Goal: Information Seeking & Learning: Learn about a topic

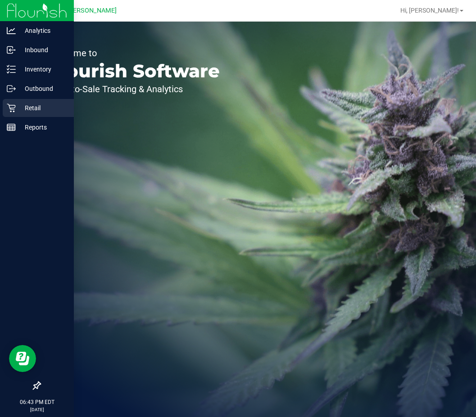
click at [27, 107] on p "Retail" at bounding box center [43, 108] width 54 height 11
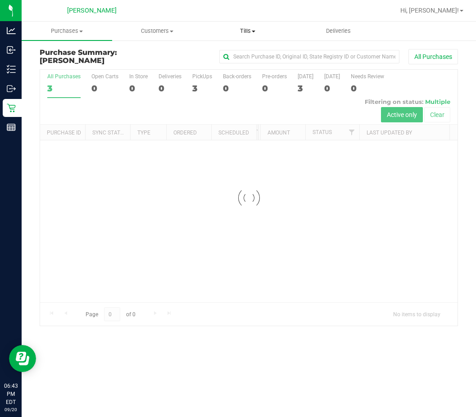
click at [254, 27] on span "Tills" at bounding box center [248, 31] width 90 height 8
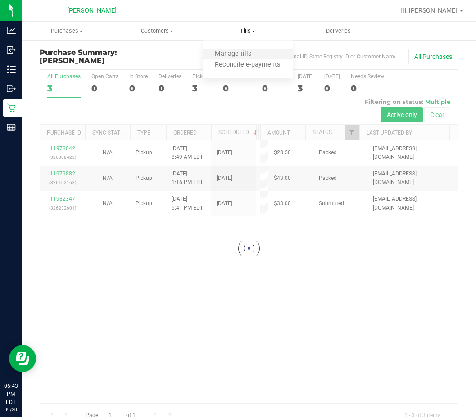
click at [252, 49] on li "Manage tills" at bounding box center [248, 54] width 91 height 11
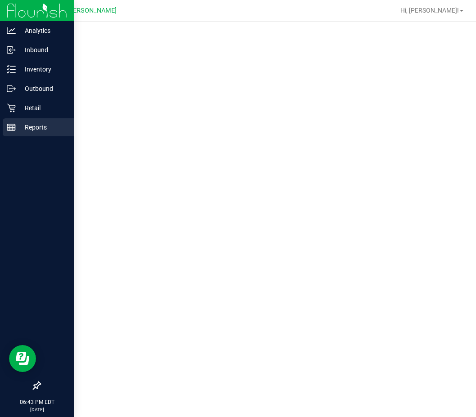
click at [18, 131] on p "Reports" at bounding box center [43, 127] width 54 height 11
click at [10, 132] on div "Reports" at bounding box center [38, 127] width 71 height 18
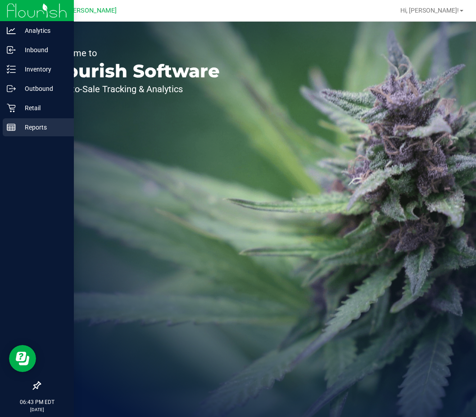
click at [18, 132] on p "Reports" at bounding box center [43, 127] width 54 height 11
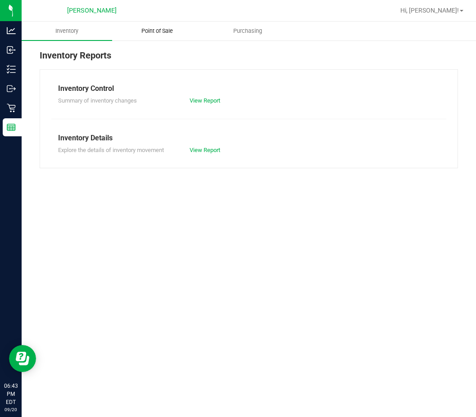
click at [167, 34] on span "Point of Sale" at bounding box center [157, 31] width 56 height 8
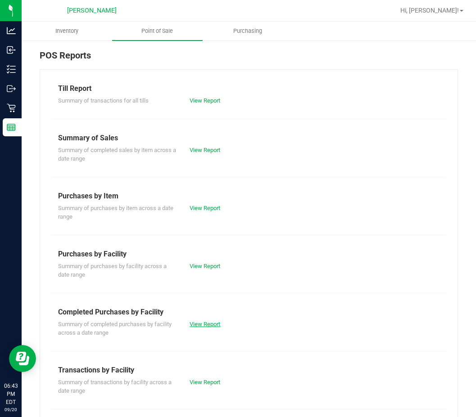
click at [211, 321] on link "View Report" at bounding box center [205, 324] width 31 height 7
